Goal: Communication & Community: Answer question/provide support

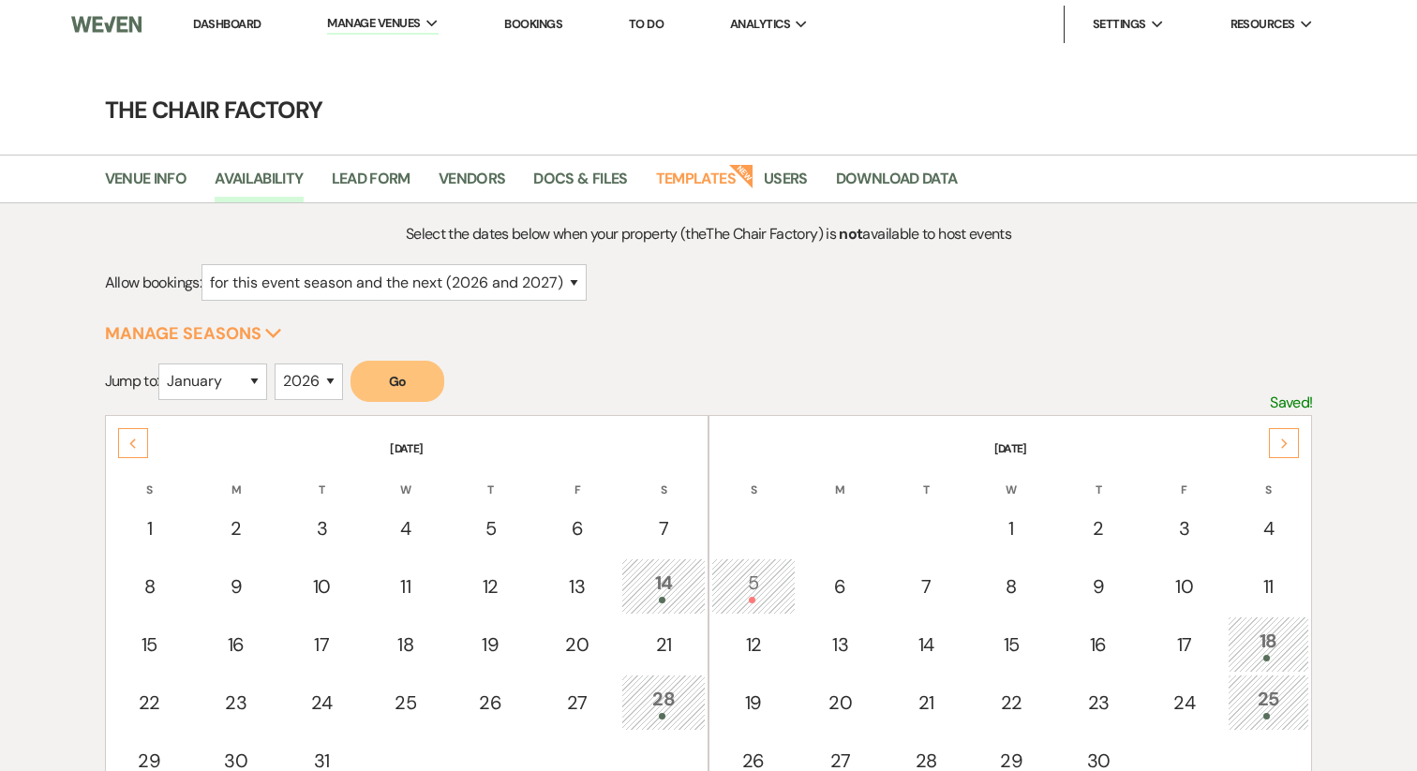
select select "2"
select select "2026"
click at [215, 29] on link "Dashboard" at bounding box center [226, 24] width 67 height 16
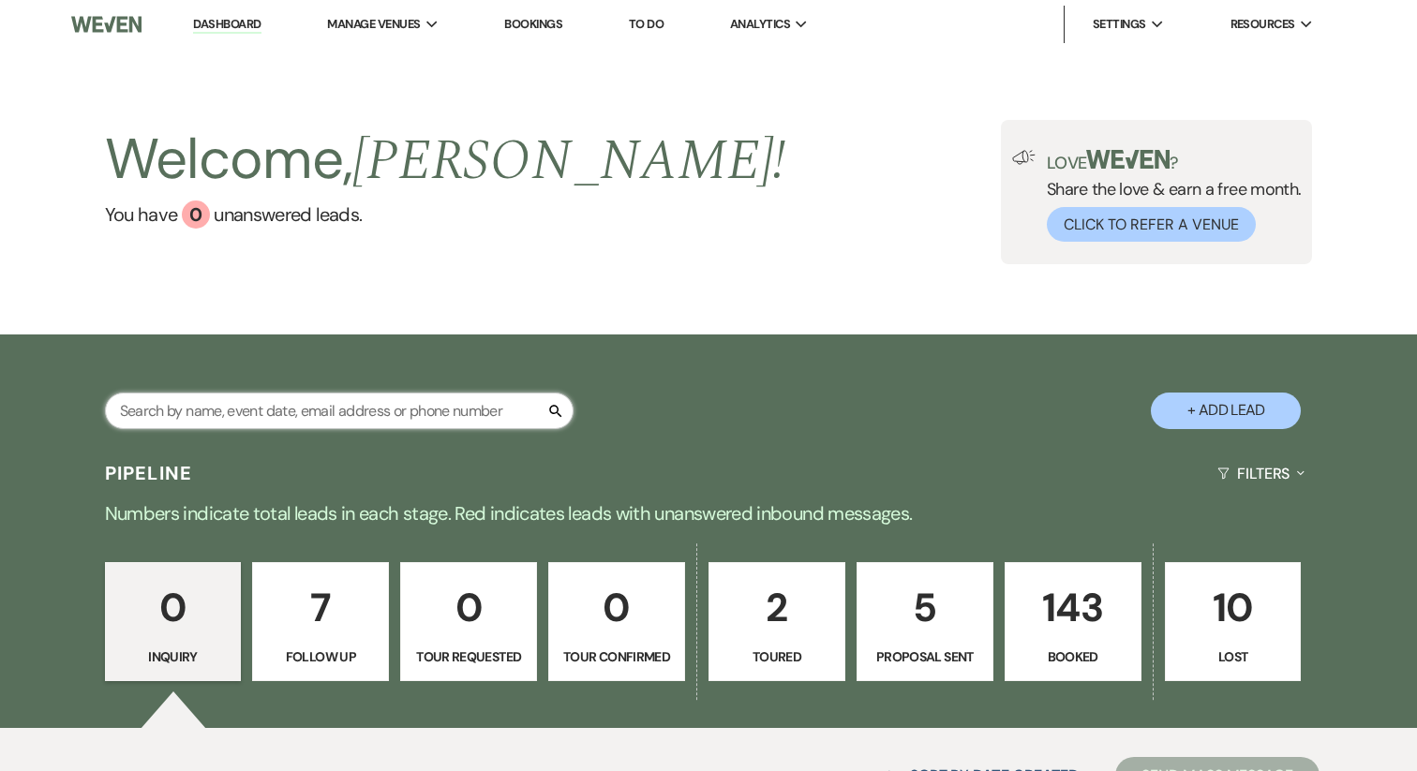
click at [234, 419] on input "text" at bounding box center [339, 411] width 468 height 37
type input "[PERSON_NAME]"
select select "9"
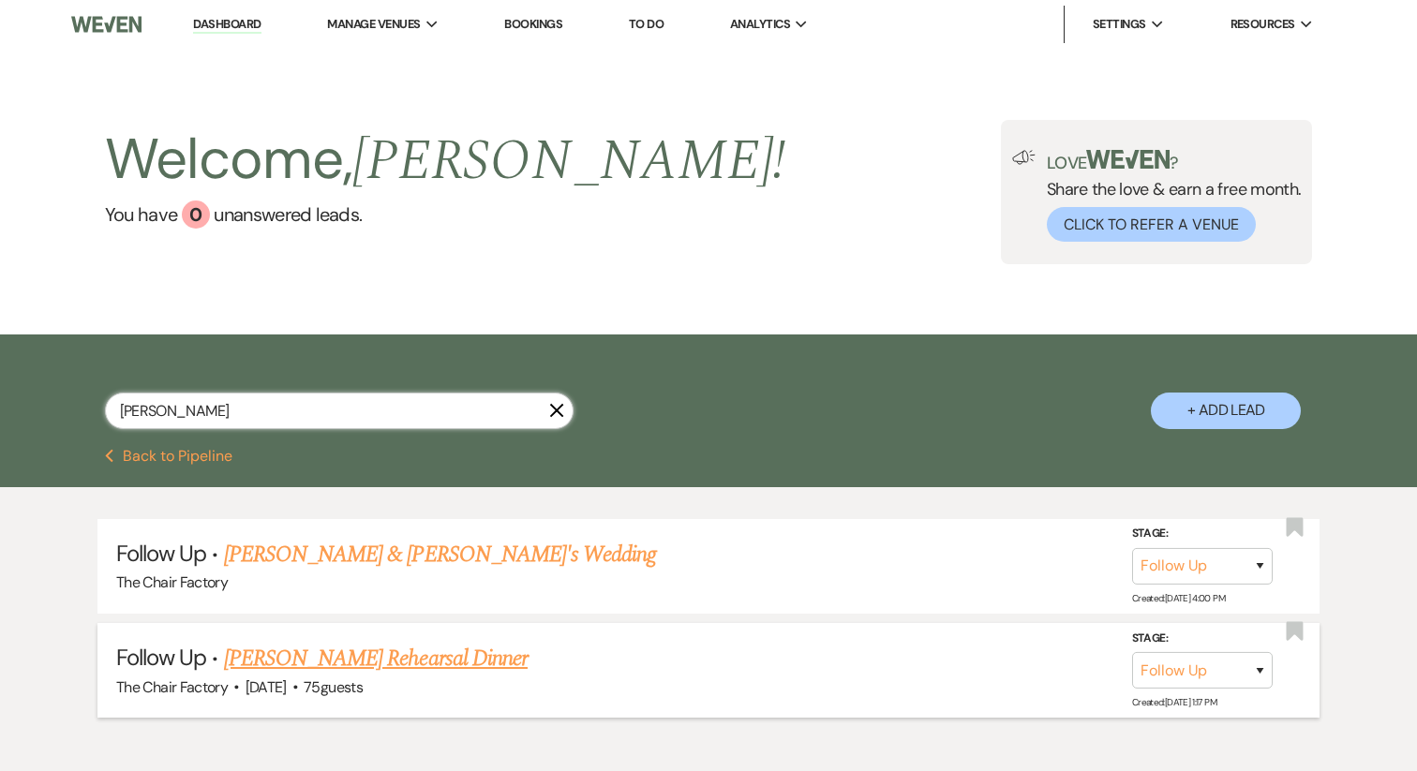
type input "[PERSON_NAME]"
click at [344, 644] on link "[PERSON_NAME] Rehearsal Dinner" at bounding box center [376, 659] width 304 height 34
select select "9"
select select "14"
select select "11"
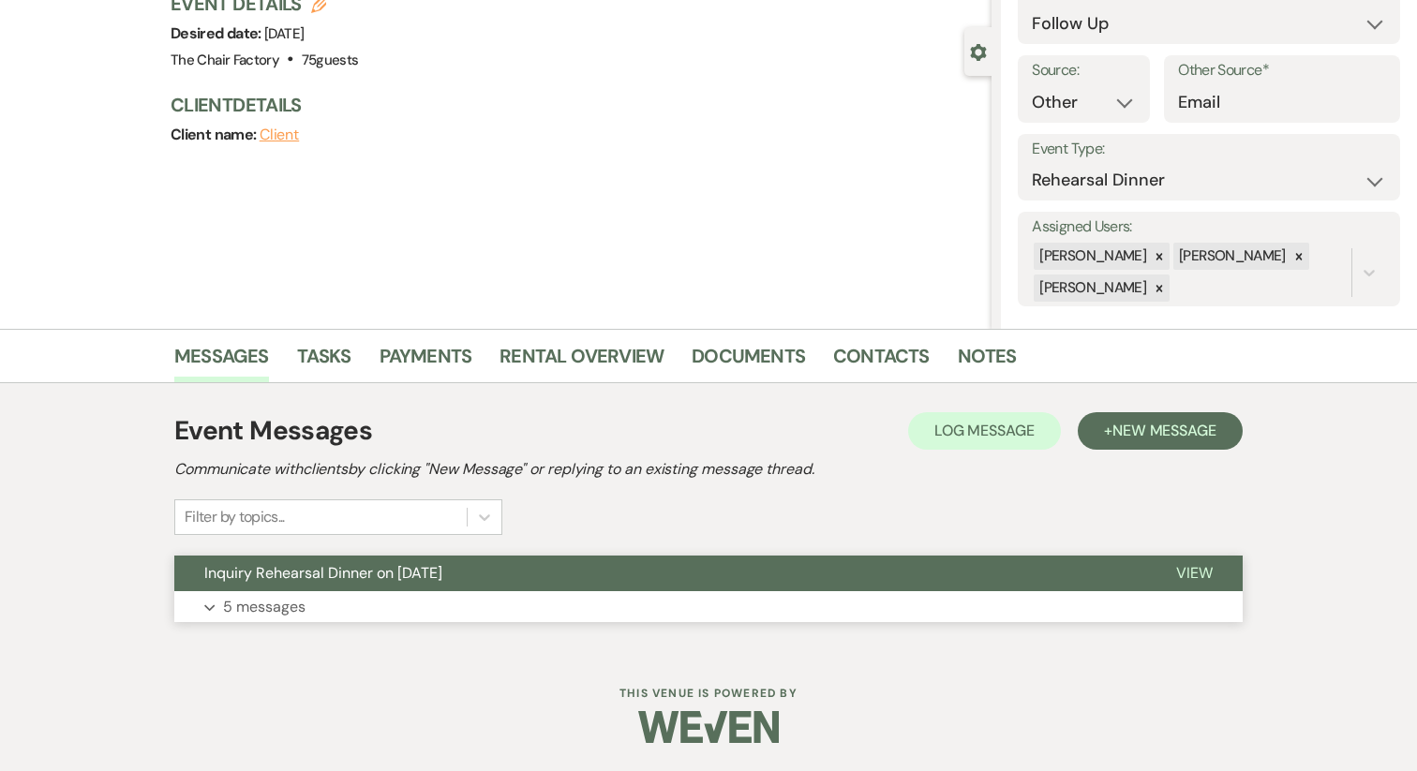
click at [384, 587] on button "Inquiry Rehearsal Dinner on [DATE]" at bounding box center [660, 574] width 972 height 36
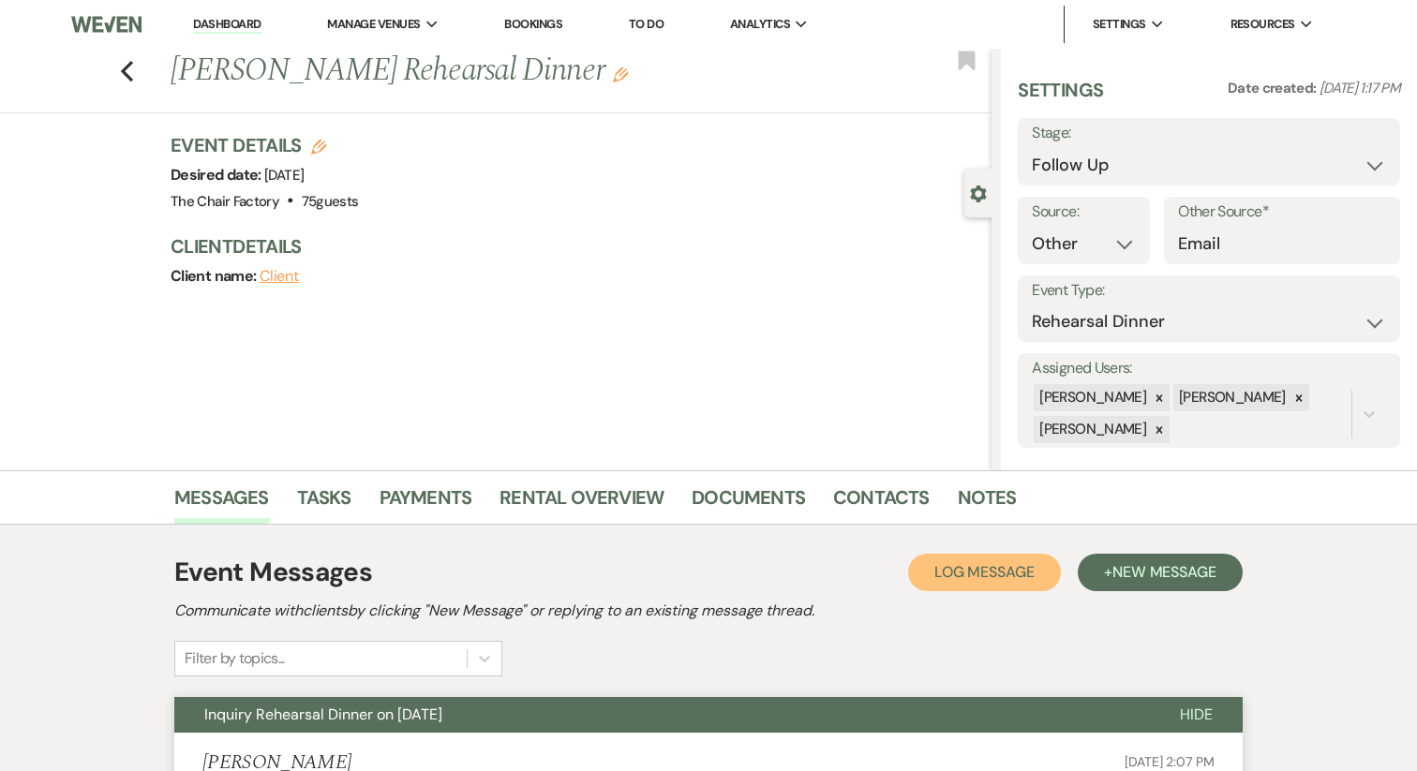
click at [937, 572] on span "Log Message" at bounding box center [984, 572] width 100 height 20
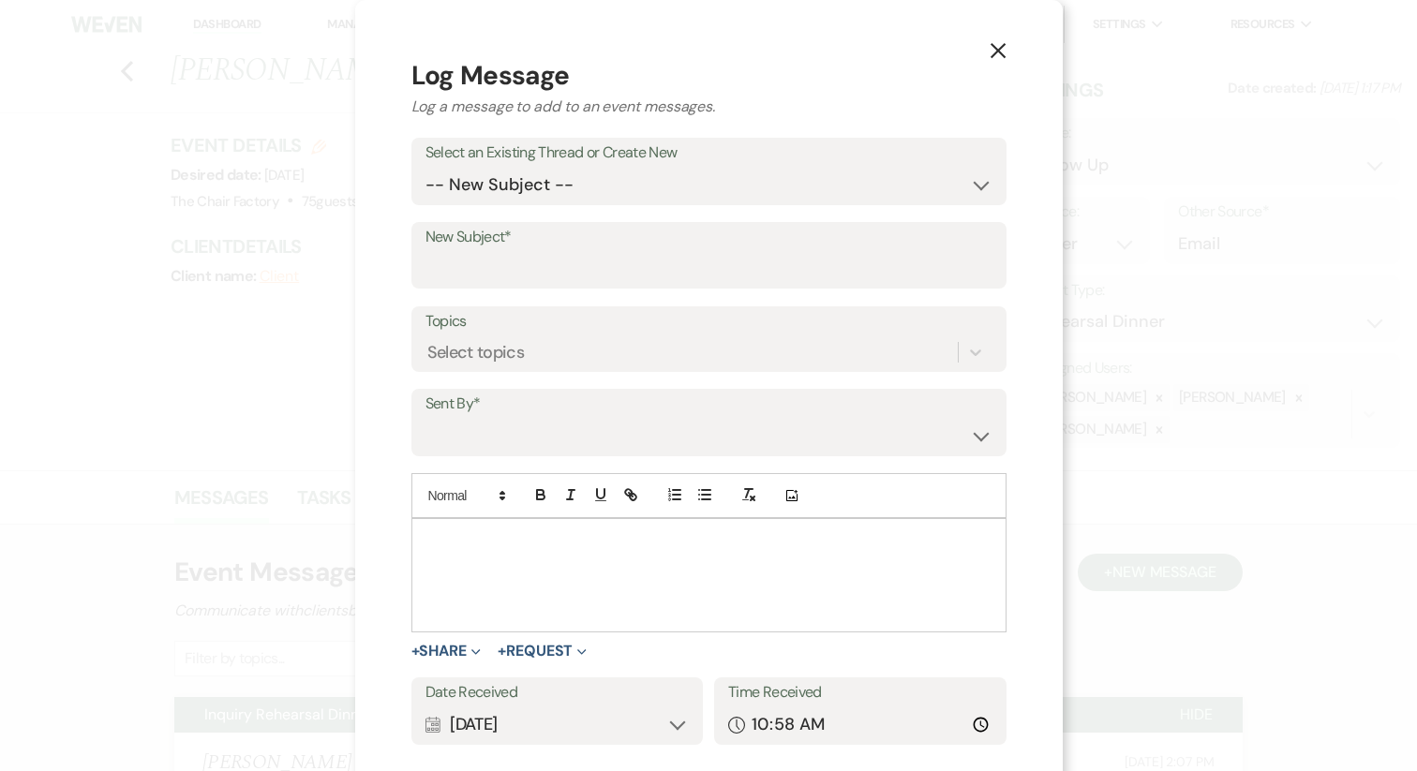
scroll to position [16, 0]
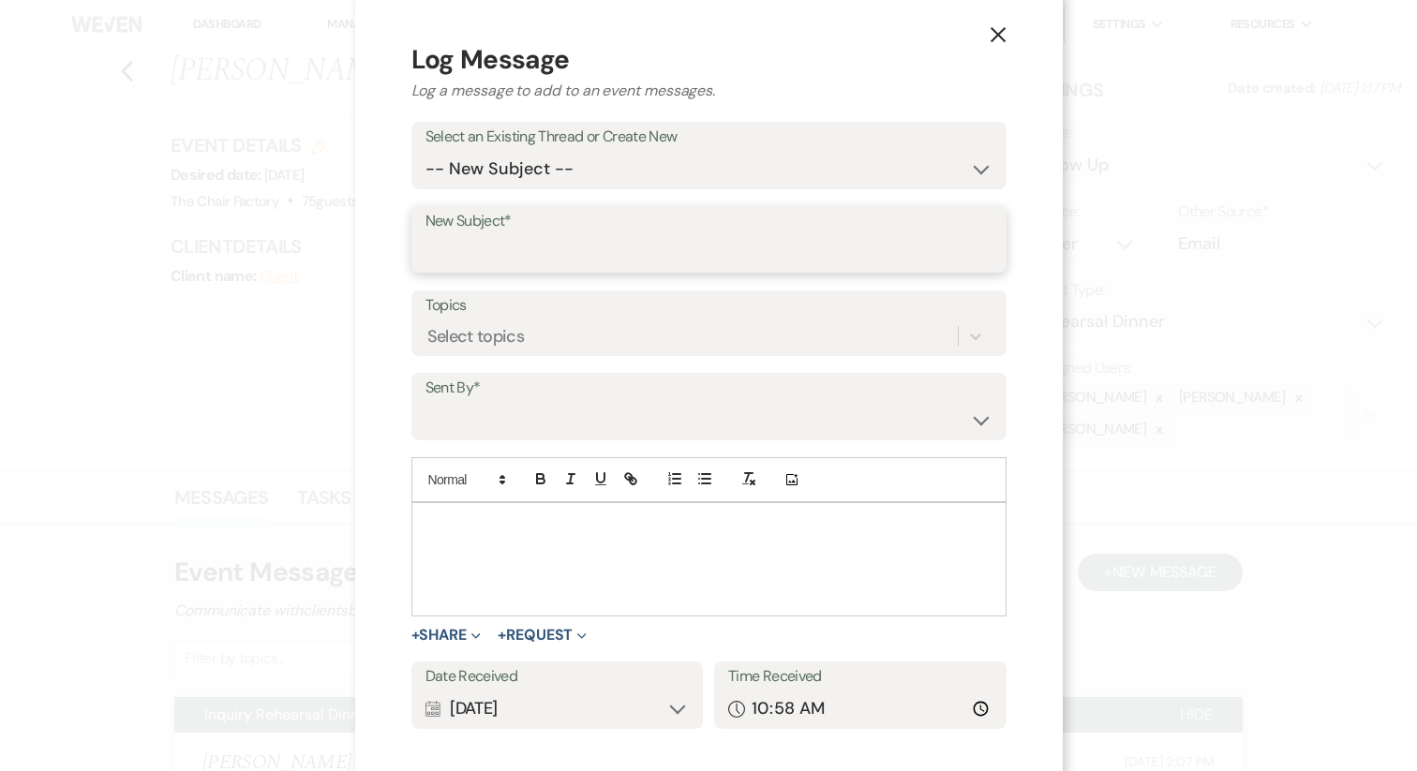
click at [530, 242] on input "New Subject*" at bounding box center [708, 252] width 567 height 37
click at [525, 175] on select "-- New Subject -- Inquiry Rehearsal Dinner on [DATE]" at bounding box center [708, 169] width 567 height 37
select select "429685"
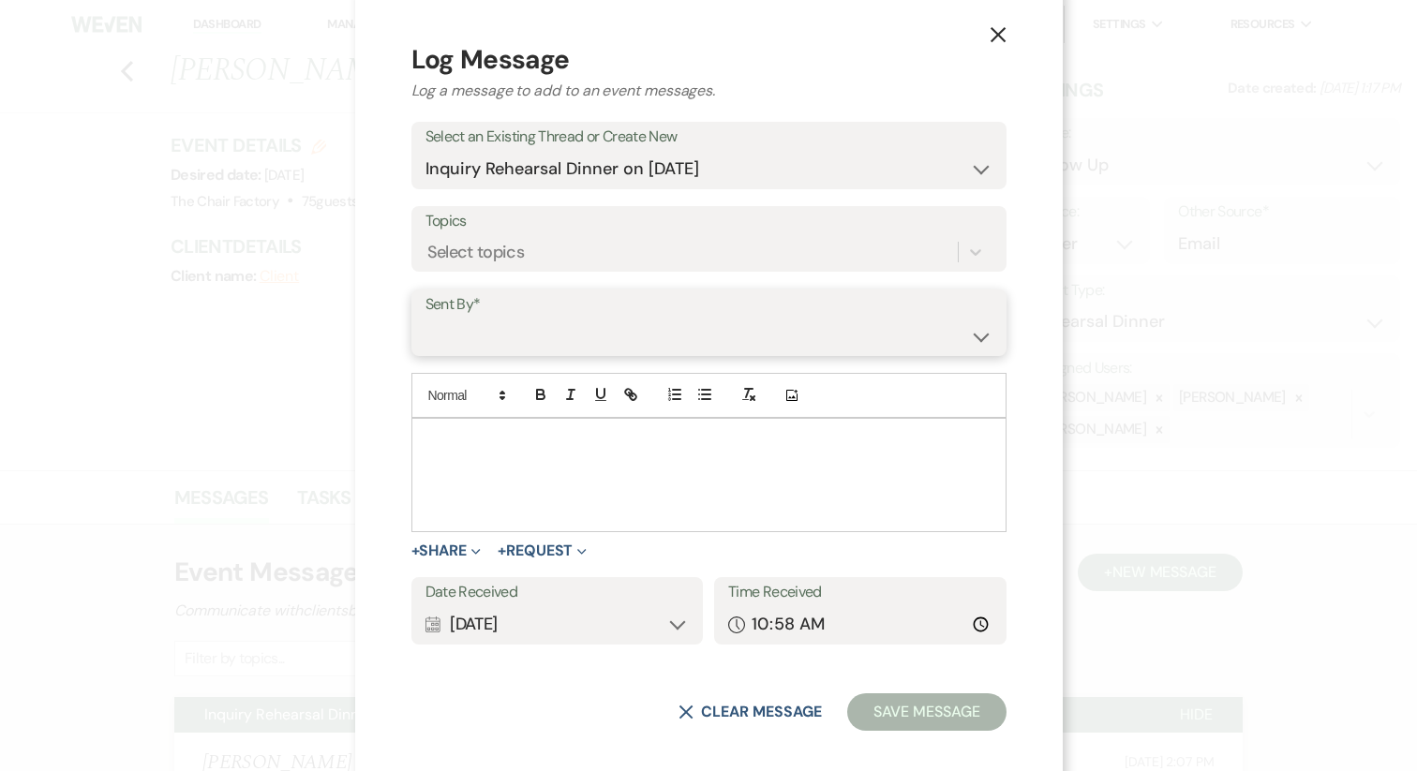
click at [495, 344] on select "[PERSON_NAME] ([PERSON_NAME][EMAIL_ADDRESS][DOMAIN_NAME]) [PERSON_NAME] ([PERSO…" at bounding box center [708, 336] width 567 height 37
select select "contact-358266"
click at [496, 464] on div at bounding box center [708, 475] width 593 height 112
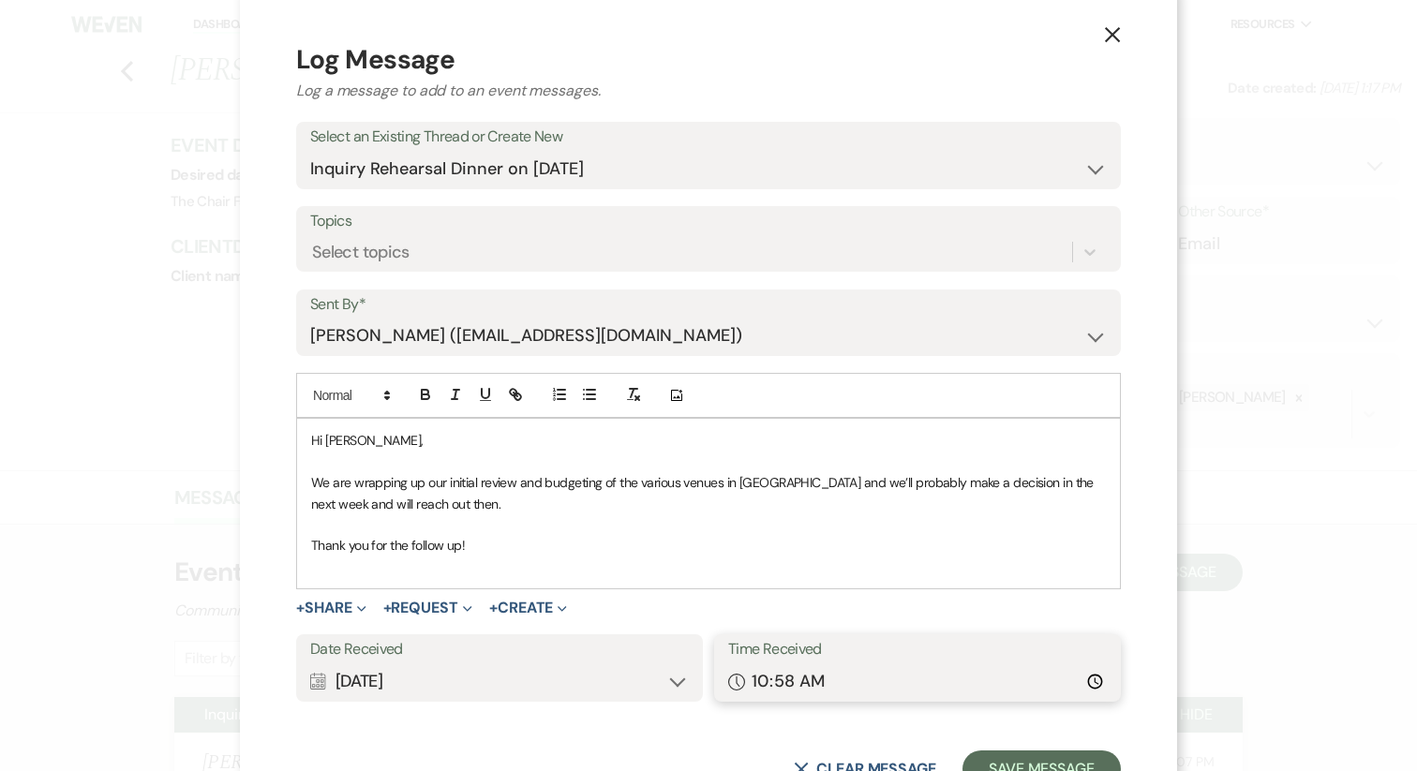
click at [784, 679] on input "10:58" at bounding box center [917, 681] width 379 height 37
type input "10:01"
click at [316, 574] on p at bounding box center [708, 567] width 795 height 21
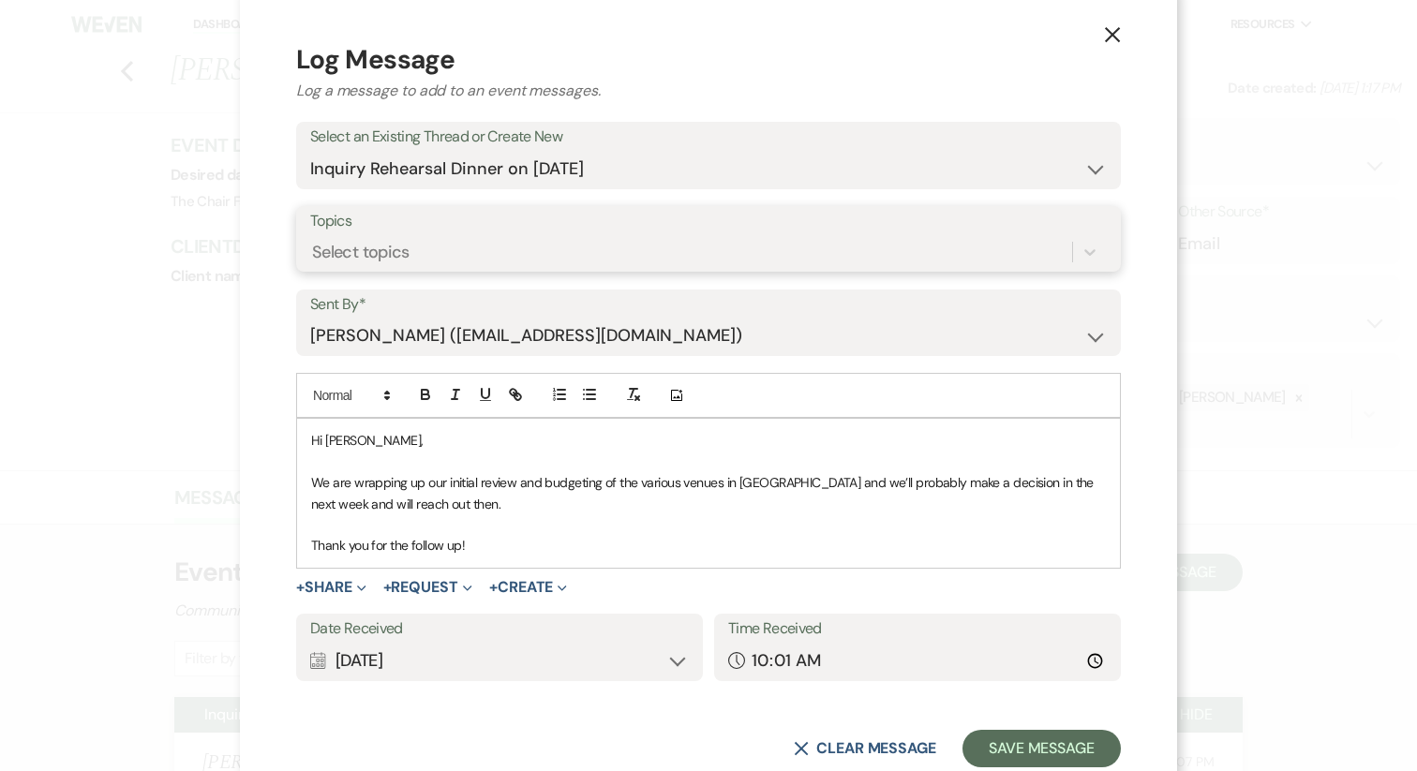
click at [409, 234] on div "Select topics" at bounding box center [708, 252] width 796 height 36
type input "foll"
click at [426, 297] on div "Follow-ups" at bounding box center [708, 299] width 796 height 37
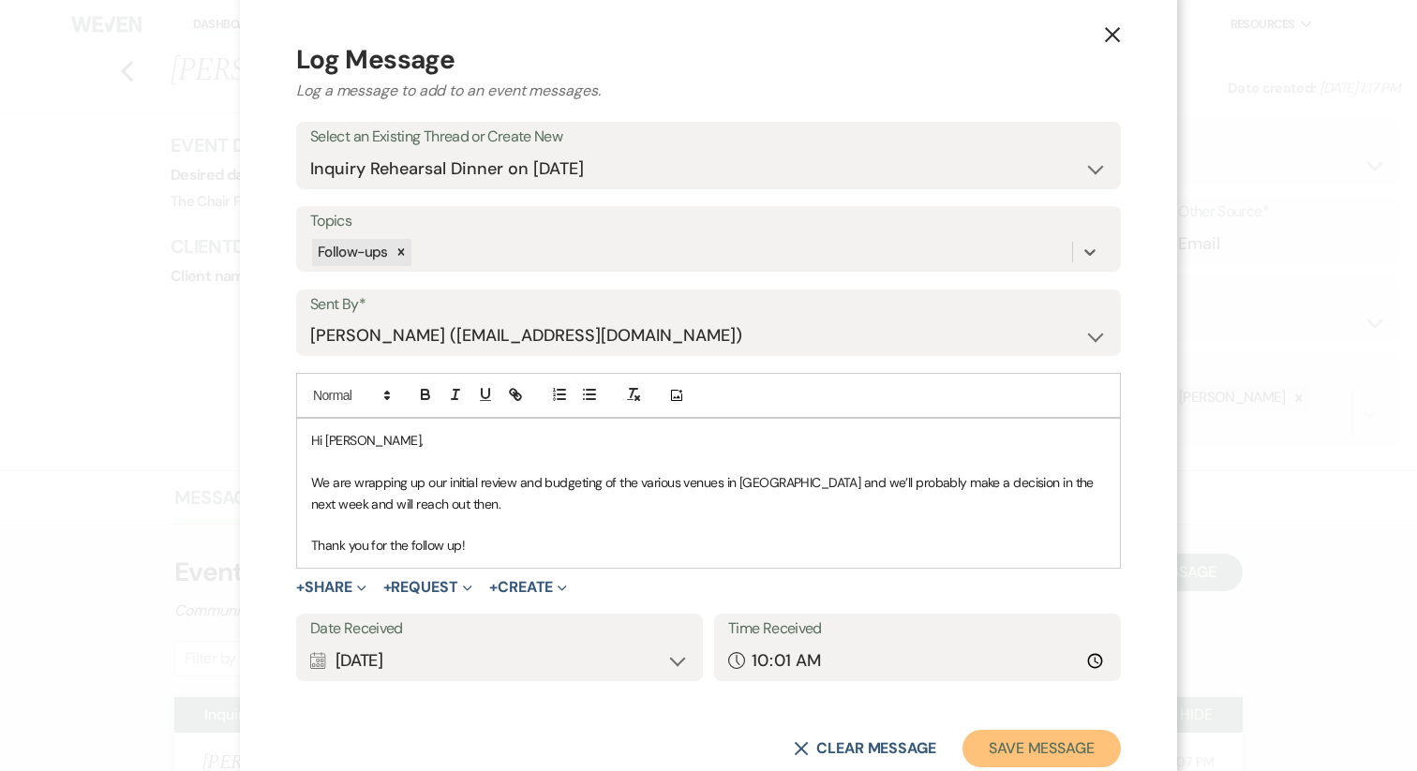
click at [1012, 754] on button "Save Message" at bounding box center [1041, 748] width 158 height 37
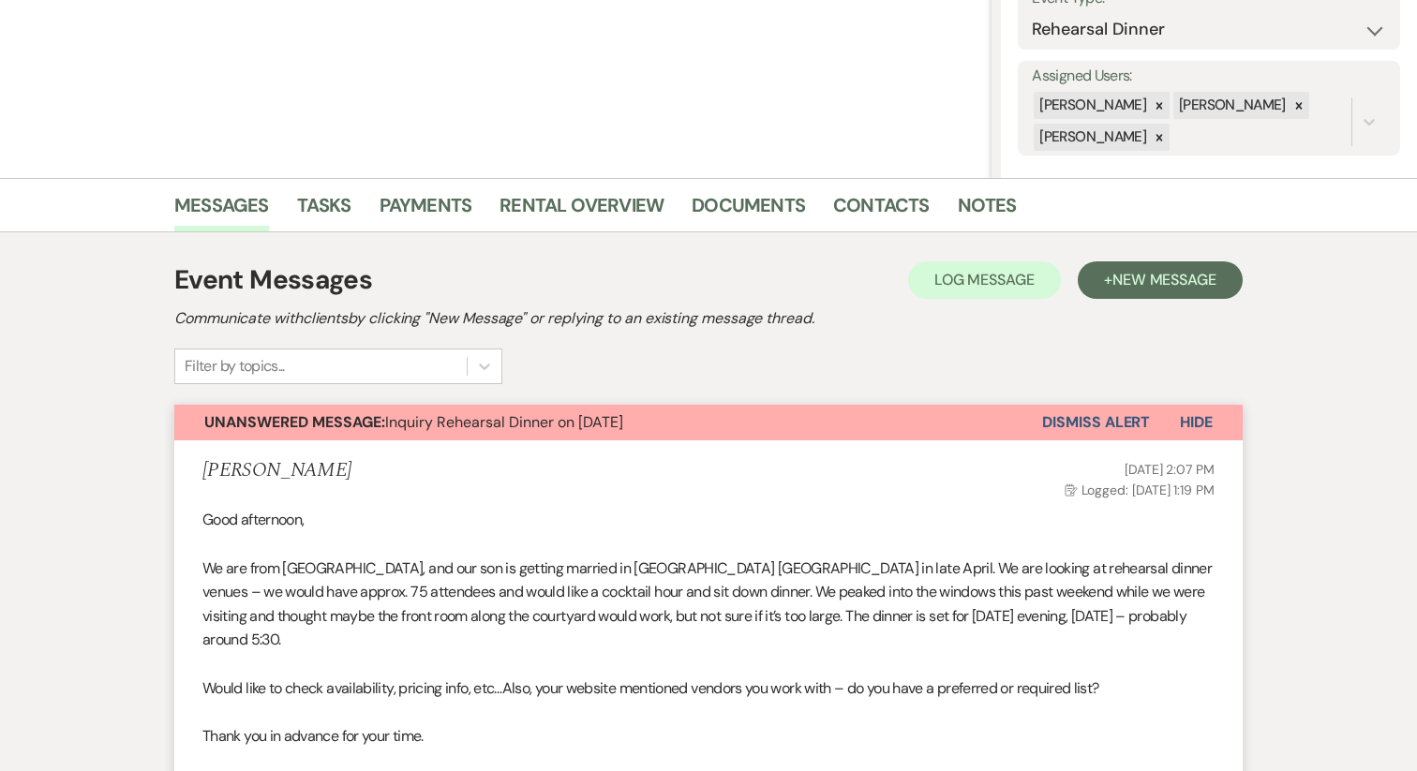
scroll to position [0, 0]
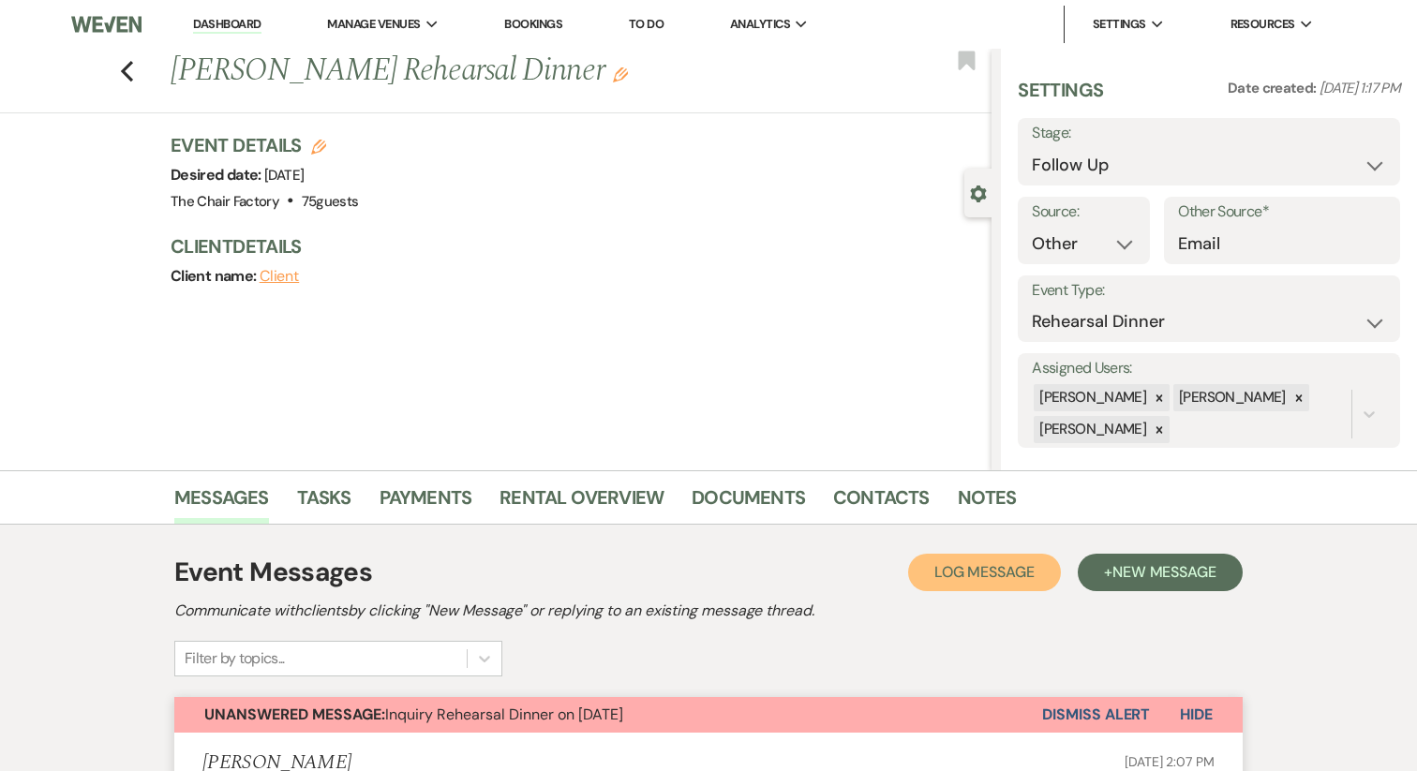
click at [952, 589] on button "Log Log Message" at bounding box center [984, 572] width 153 height 37
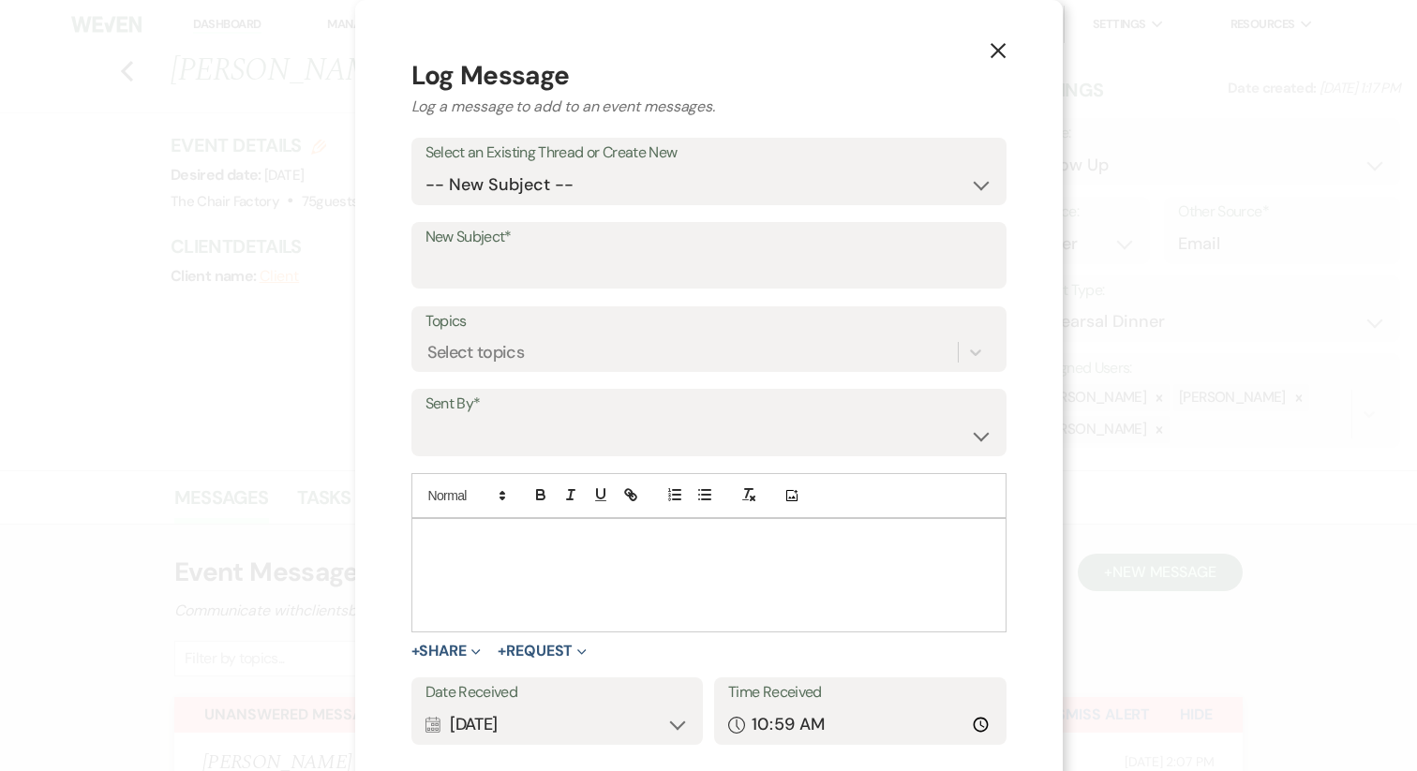
scroll to position [16, 0]
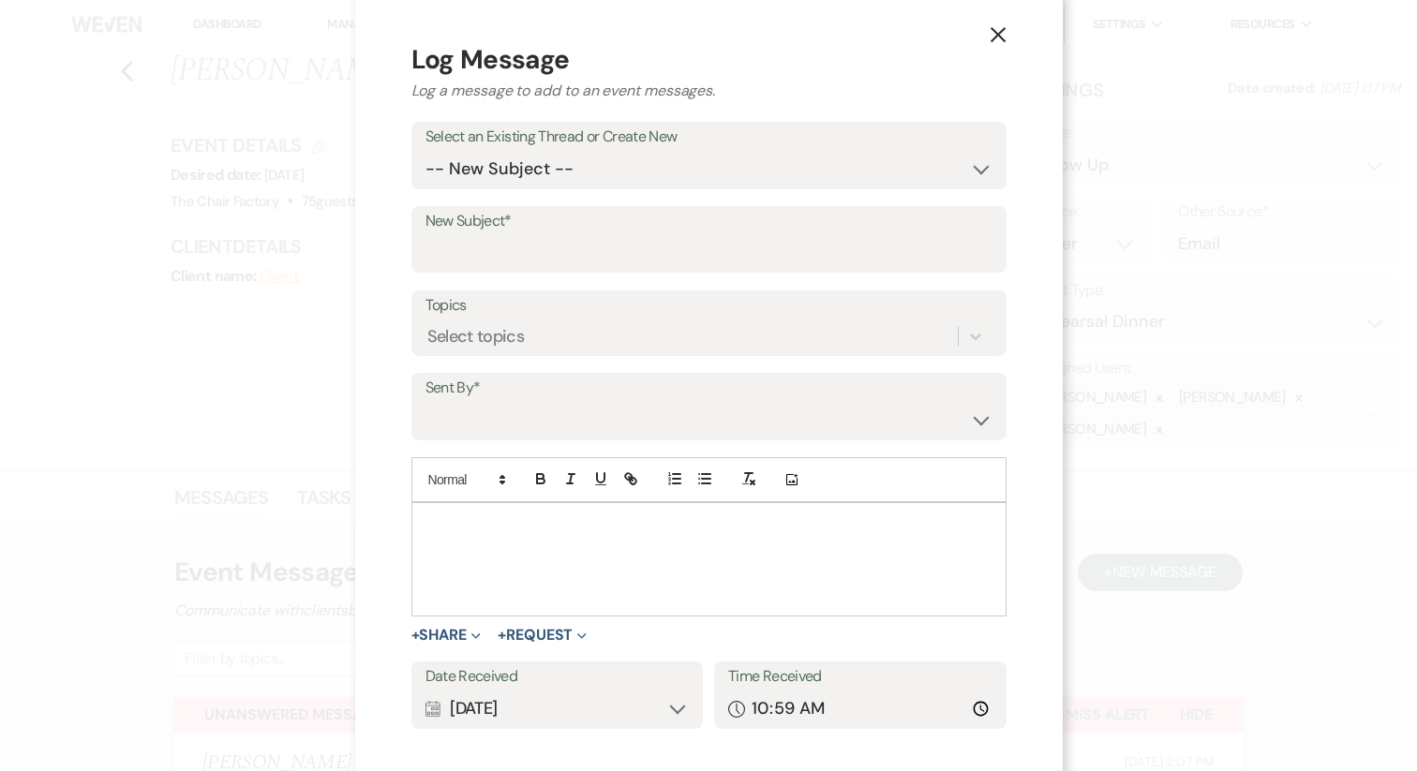
click at [472, 145] on label "Select an Existing Thread or Create New" at bounding box center [708, 137] width 567 height 27
click at [493, 186] on select "-- New Subject -- Inquiry Rehearsal Dinner on [DATE]" at bounding box center [708, 169] width 567 height 37
select select "429685"
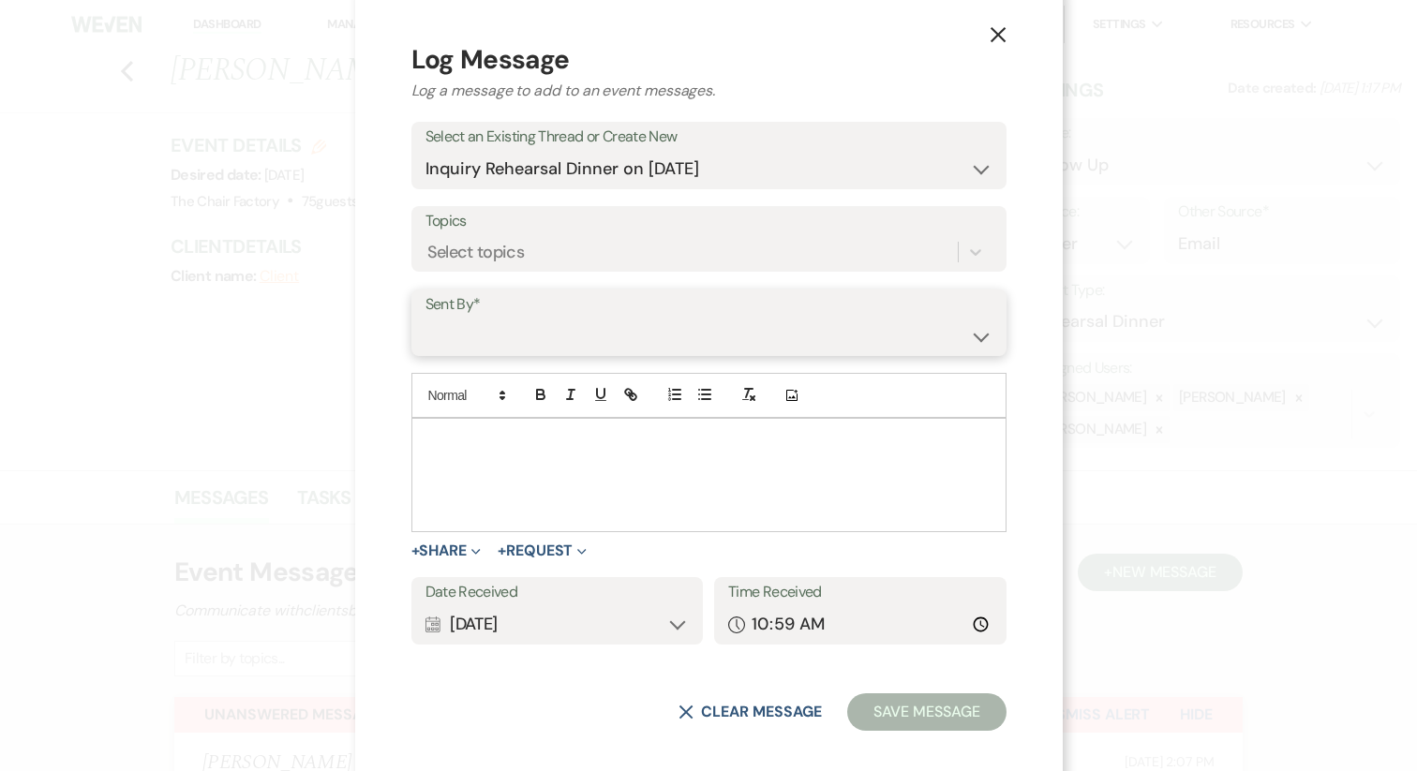
click at [501, 329] on select "[PERSON_NAME] ([PERSON_NAME][EMAIL_ADDRESS][DOMAIN_NAME]) [PERSON_NAME] ([PERSO…" at bounding box center [708, 336] width 567 height 37
select select "user-193873"
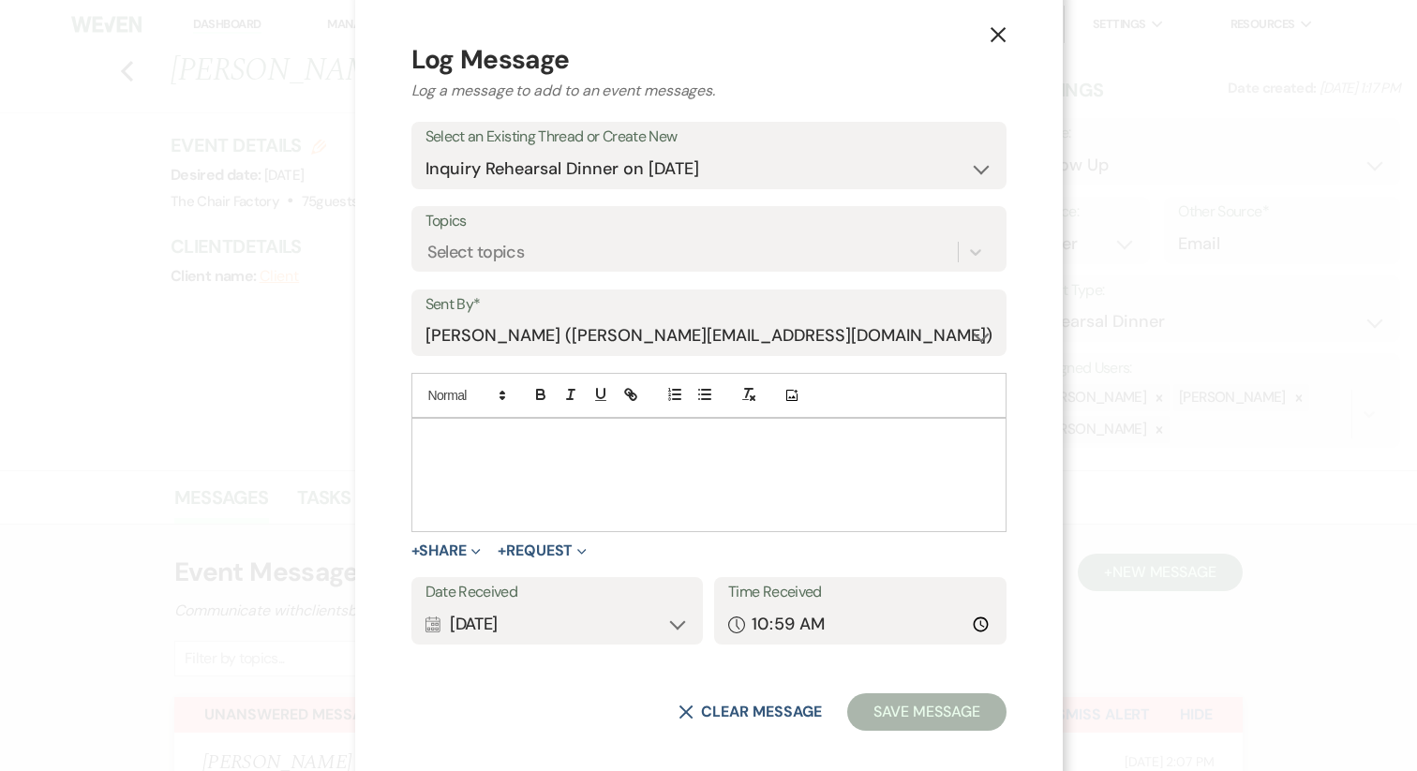
click at [506, 464] on div at bounding box center [708, 475] width 593 height 112
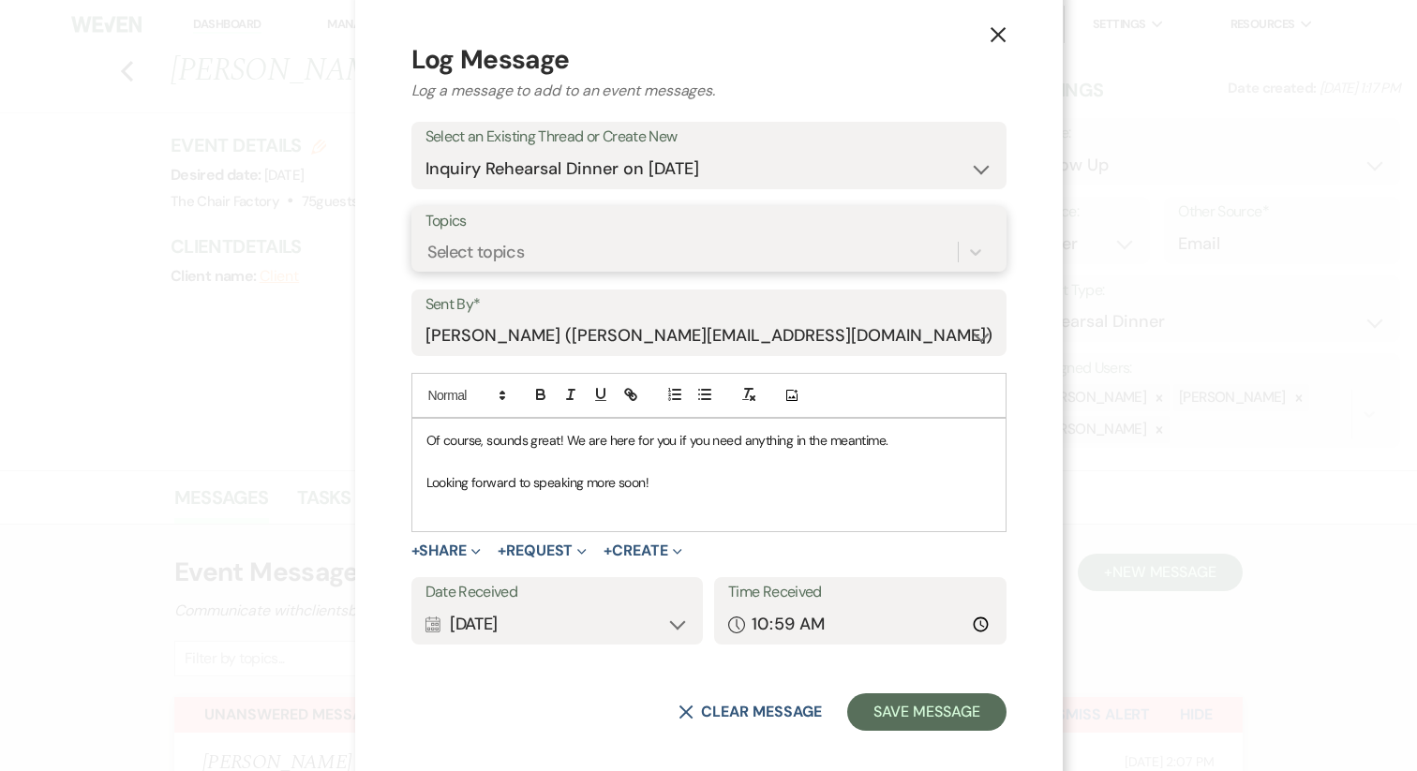
click at [515, 236] on div "Select topics" at bounding box center [691, 252] width 532 height 33
type input "fol"
click at [542, 295] on div "Follow-ups" at bounding box center [708, 299] width 567 height 37
click at [506, 509] on p at bounding box center [708, 504] width 565 height 21
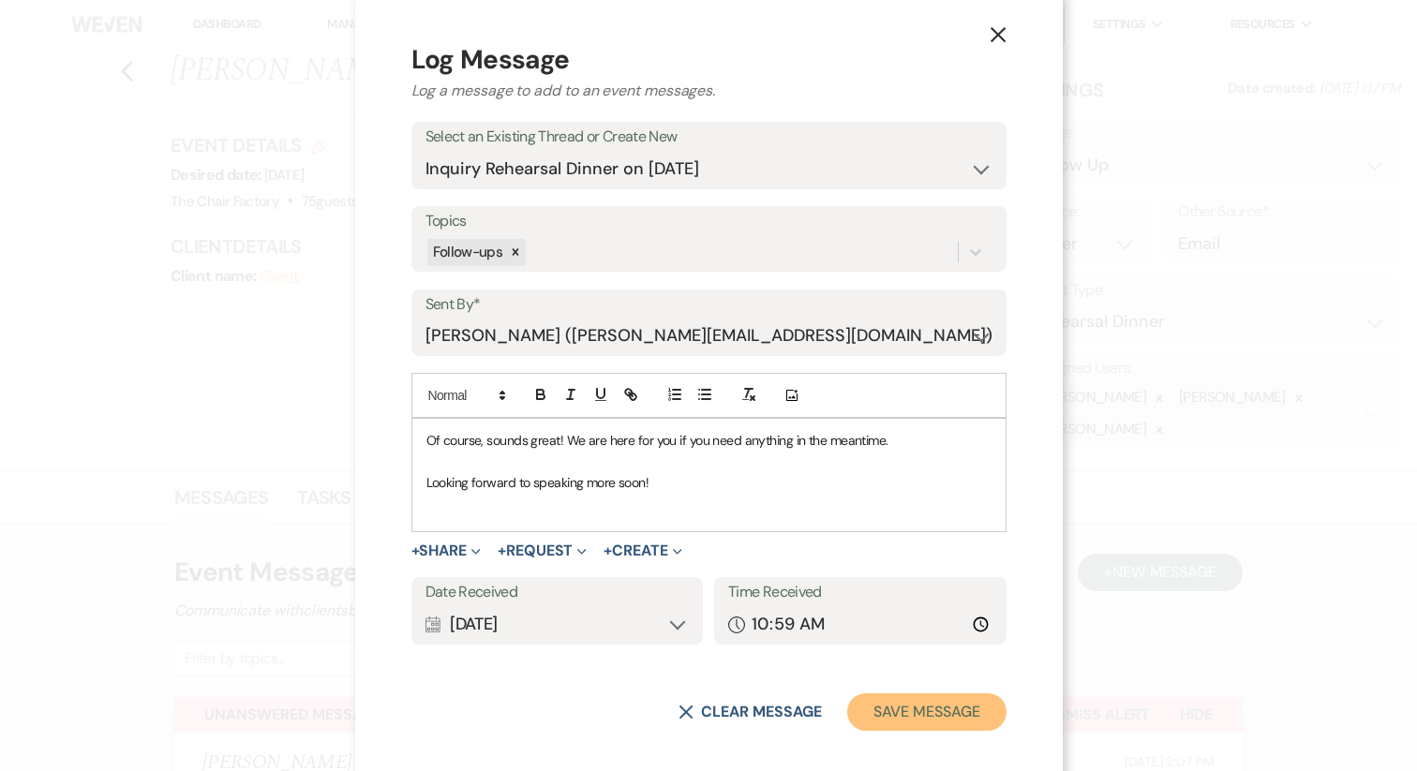
click at [912, 711] on button "Save Message" at bounding box center [926, 711] width 158 height 37
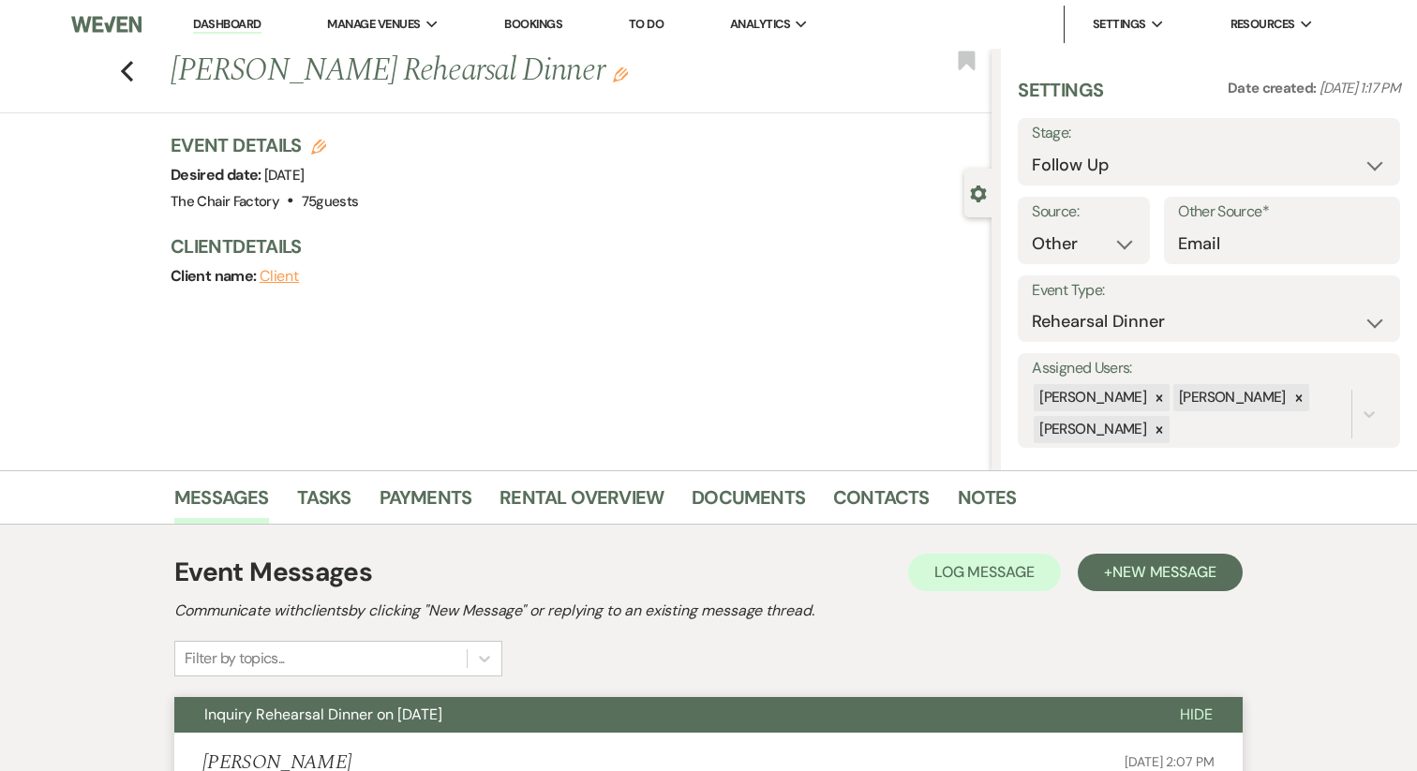
click at [220, 23] on link "Dashboard" at bounding box center [226, 25] width 67 height 18
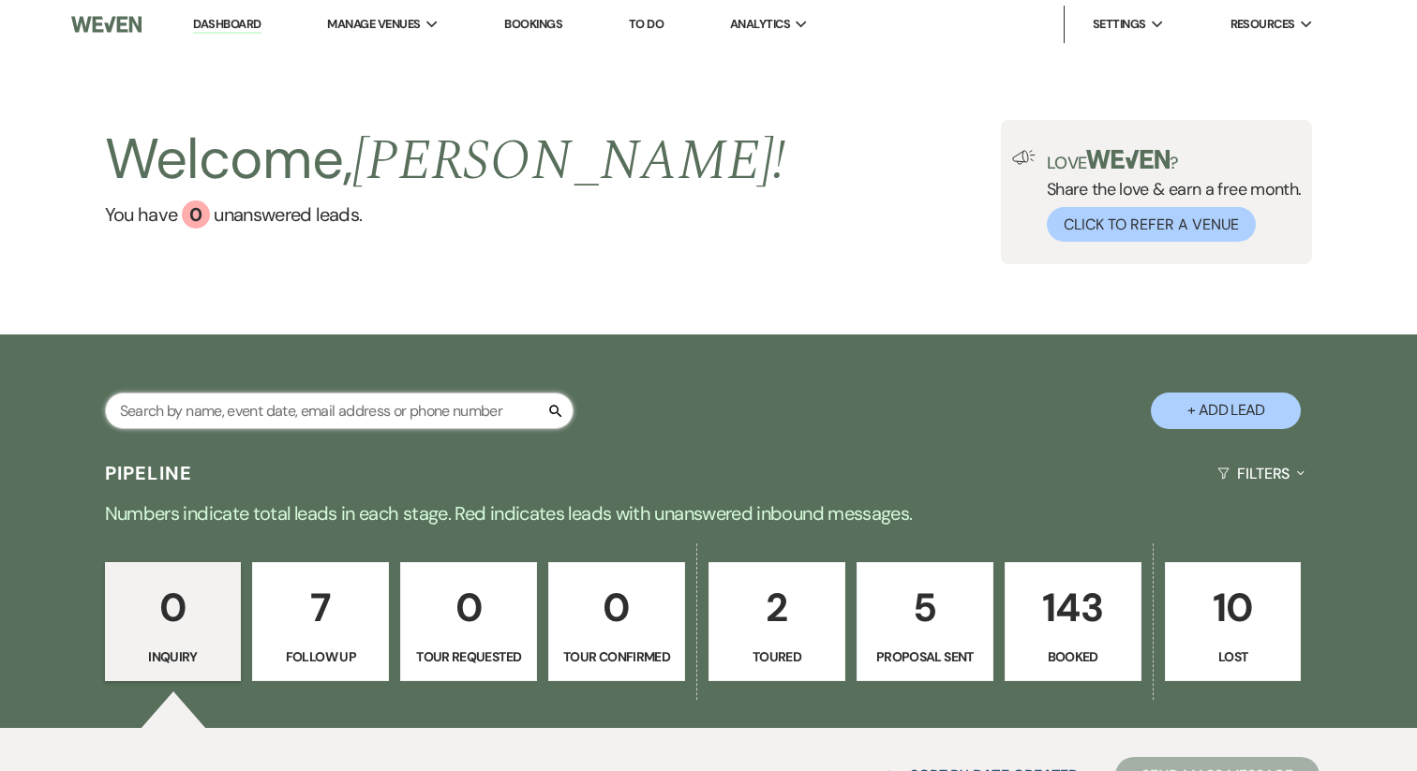
click at [205, 414] on input "text" at bounding box center [339, 411] width 468 height 37
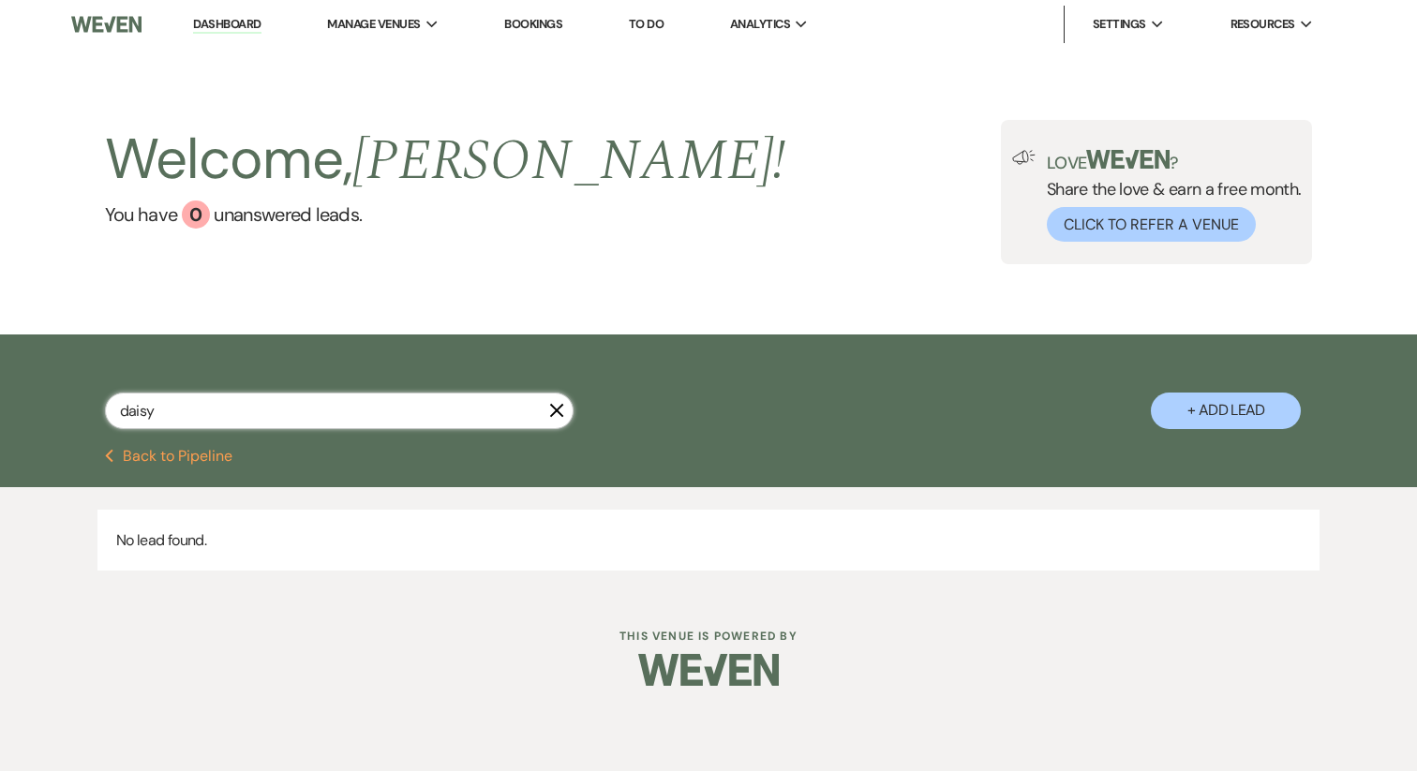
type input "daisy"
click at [561, 408] on icon "X" at bounding box center [556, 410] width 15 height 15
